Goal: Task Accomplishment & Management: Manage account settings

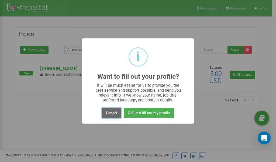
click at [111, 113] on button "Cancel" at bounding box center [111, 113] width 19 height 10
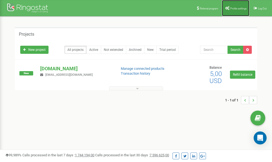
click at [230, 8] on span "Profile settings" at bounding box center [238, 8] width 16 height 3
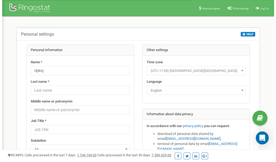
scroll to position [27, 0]
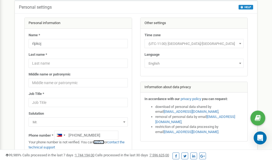
click at [102, 142] on link "verify it" at bounding box center [98, 142] width 11 height 4
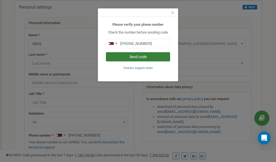
click at [133, 57] on button "Send code" at bounding box center [138, 56] width 64 height 9
